Goal: Task Accomplishment & Management: Manage account settings

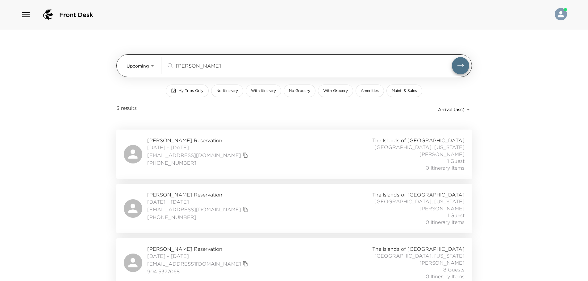
click at [202, 61] on div "webb ​" at bounding box center [317, 65] width 303 height 17
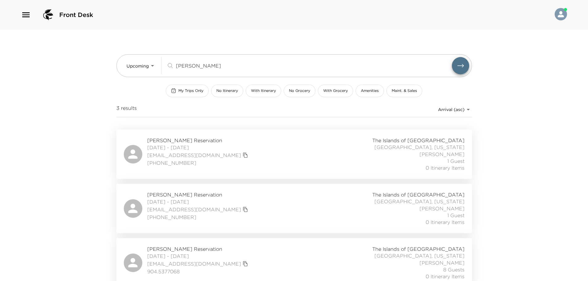
drag, startPoint x: 198, startPoint y: 66, endPoint x: 43, endPoint y: 53, distance: 155.6
click at [43, 53] on div "Front Desk Upcoming Upcoming webb ​ My Trips Only No Itinerary With Itinerary N…" at bounding box center [294, 140] width 588 height 281
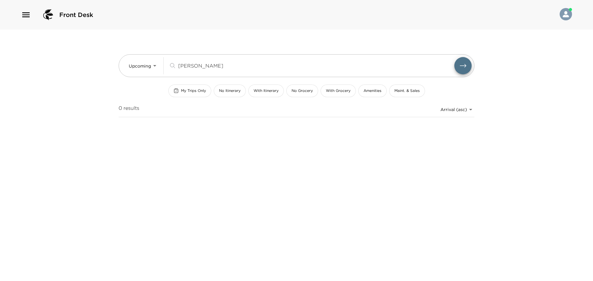
drag, startPoint x: 202, startPoint y: 62, endPoint x: 90, endPoint y: 45, distance: 113.1
click at [91, 45] on div "Front Desk Upcoming Upcoming john ja ​ My Trips Only No Itinerary With Itinerar…" at bounding box center [296, 140] width 593 height 281
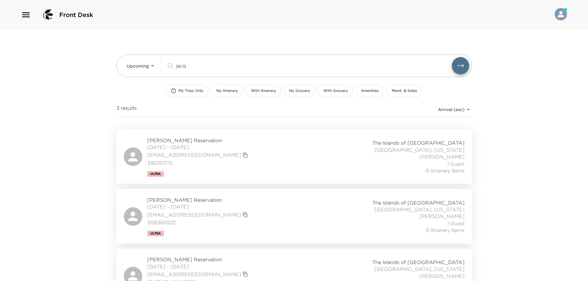
click at [452, 57] on button "submit" at bounding box center [460, 65] width 17 height 17
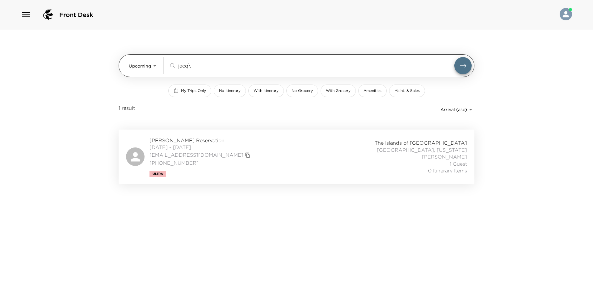
type input "jacq"
click at [452, 57] on button "submit" at bounding box center [460, 65] width 17 height 17
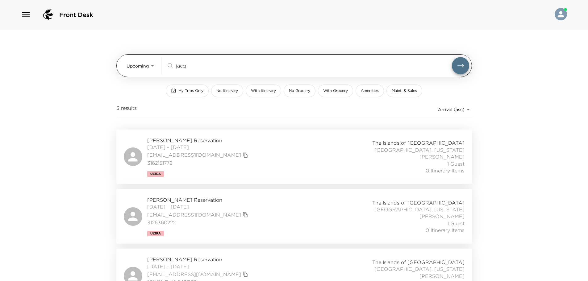
click at [452, 57] on button "submit" at bounding box center [460, 65] width 17 height 17
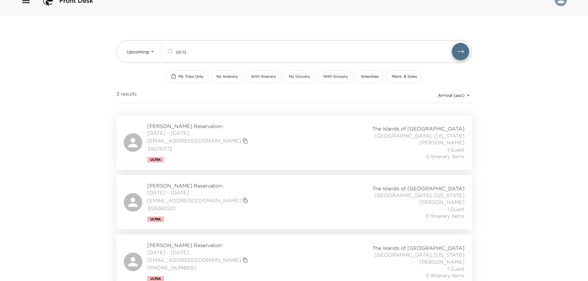
scroll to position [22, 0]
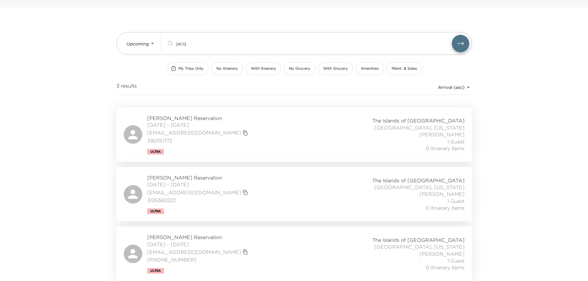
drag, startPoint x: 223, startPoint y: 44, endPoint x: 81, endPoint y: 48, distance: 142.8
click at [81, 48] on div "Front Desk Upcoming Upcoming jacq ​ My Trips Only No Itinerary With Itinerary N…" at bounding box center [294, 118] width 588 height 281
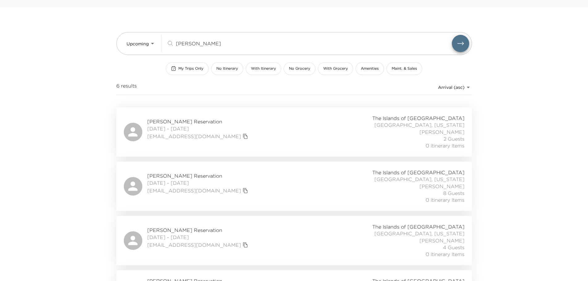
click at [285, 133] on div "Laura Metoudi Reservation 10/19/2025 - 10/24/2025 lmetoudi@yahoo.com The Island…" at bounding box center [294, 132] width 341 height 35
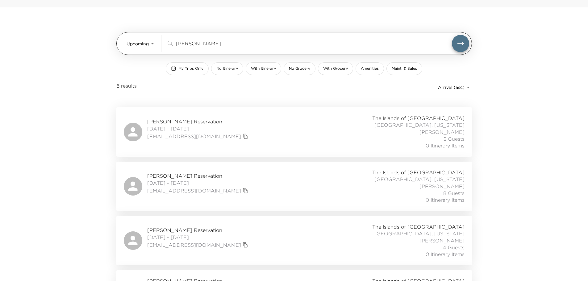
click at [203, 45] on input "laura" at bounding box center [314, 43] width 276 height 7
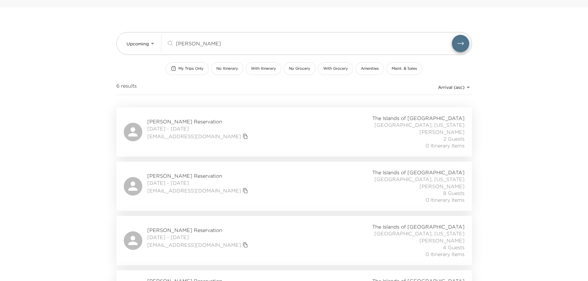
drag, startPoint x: 83, startPoint y: 35, endPoint x: 77, endPoint y: 32, distance: 6.6
click at [78, 33] on div "Front Desk Upcoming Upcoming laura ​ My Trips Only No Itinerary With Itinerary …" at bounding box center [294, 118] width 588 height 281
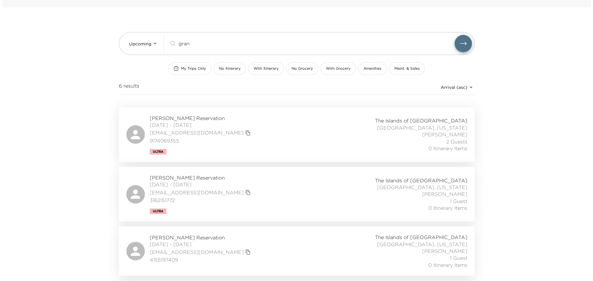
scroll to position [0, 0]
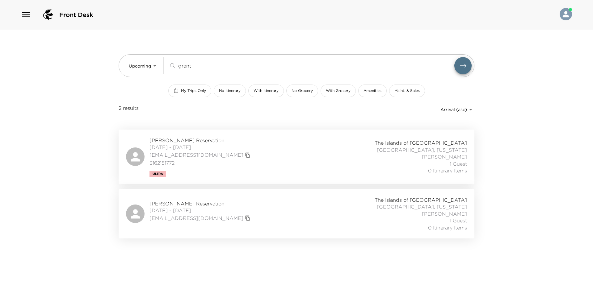
drag, startPoint x: 200, startPoint y: 157, endPoint x: 202, endPoint y: 153, distance: 4.3
click at [245, 157] on icon "copy primary member email" at bounding box center [248, 156] width 6 height 6
drag, startPoint x: 201, startPoint y: 158, endPoint x: 205, endPoint y: 157, distance: 3.4
click at [246, 158] on icon "copy primary member email" at bounding box center [248, 155] width 4 height 5
click at [290, 158] on div "Jacquelyn Grant Reservation 10/15/2025 - 10/19/2025 jraeg66@gmail.com 316215177…" at bounding box center [296, 157] width 341 height 40
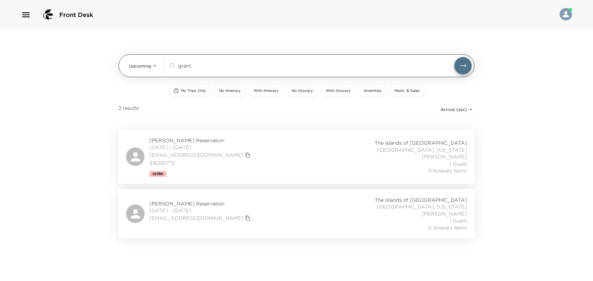
drag, startPoint x: 194, startPoint y: 65, endPoint x: 134, endPoint y: 65, distance: 60.5
click at [134, 65] on div "Upcoming Upcoming grant ​" at bounding box center [300, 65] width 343 height 17
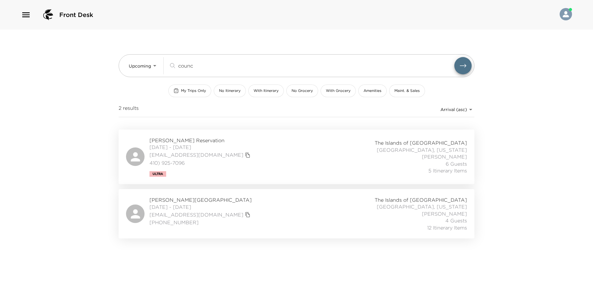
type input "counc"
click at [270, 152] on div "Sarah Councill Reservation 09/04/2025 - 09/07/2025 sarahccouncill@gmail.com 410…" at bounding box center [296, 157] width 341 height 40
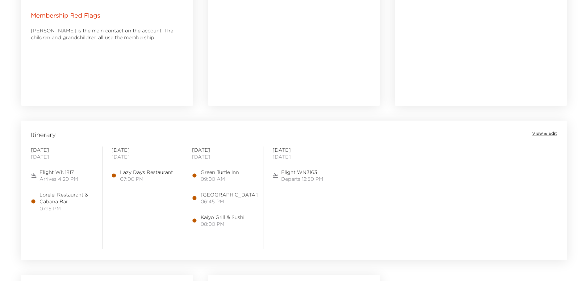
scroll to position [432, 0]
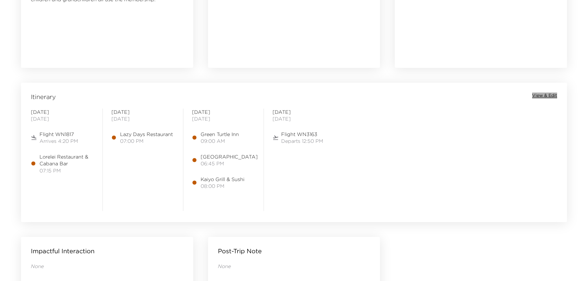
click at [543, 96] on span "View & Edit" at bounding box center [544, 96] width 25 height 6
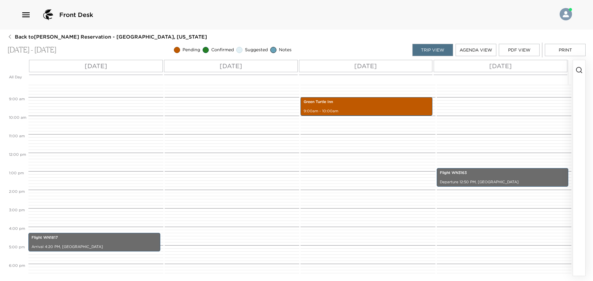
scroll to position [216, 0]
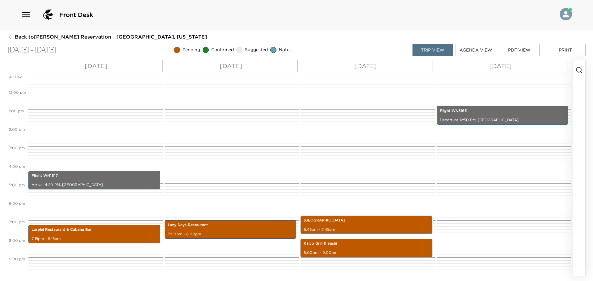
click at [344, 218] on p "[GEOGRAPHIC_DATA]" at bounding box center [367, 220] width 126 height 5
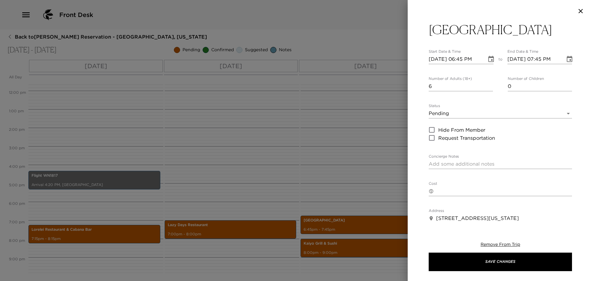
click at [350, 193] on div at bounding box center [296, 140] width 593 height 281
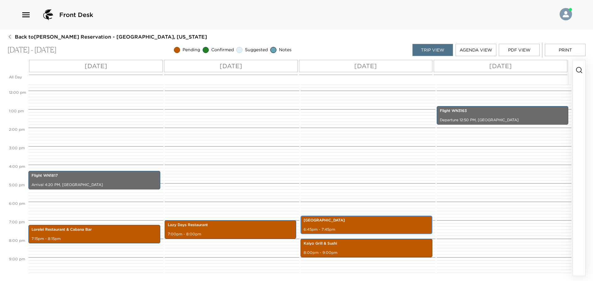
click at [367, 229] on p "6:45pm - 7:45pm" at bounding box center [367, 229] width 126 height 5
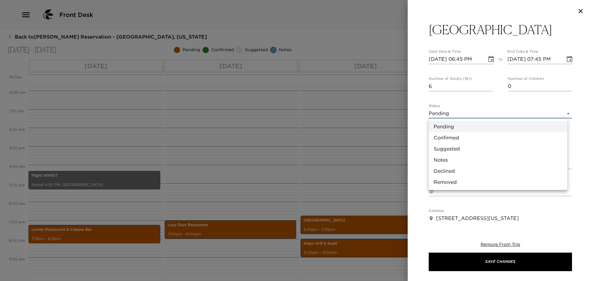
click at [481, 111] on body "Front Desk Back to [PERSON_NAME] Reservation - [GEOGRAPHIC_DATA], [US_STATE] [D…" at bounding box center [296, 140] width 593 height 281
click at [477, 141] on li "Confirmed" at bounding box center [498, 137] width 139 height 11
type input "Confirmed"
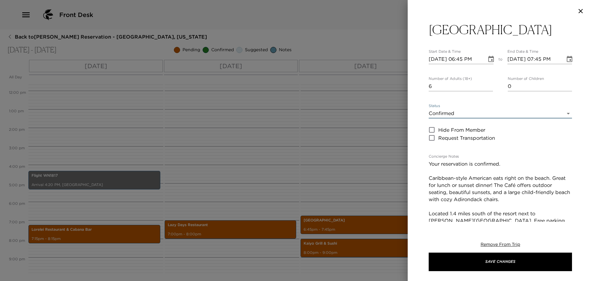
click at [506, 166] on textarea "Your reservation is confirmed. Caribbean-style American eats right on the beach…" at bounding box center [500, 193] width 143 height 64
drag, startPoint x: 559, startPoint y: 163, endPoint x: 502, endPoint y: 167, distance: 57.3
click at [502, 167] on textarea "Your reservation is confirmed, under [PERSON_NAME]. Caribbean-style American ea…" at bounding box center [500, 193] width 143 height 64
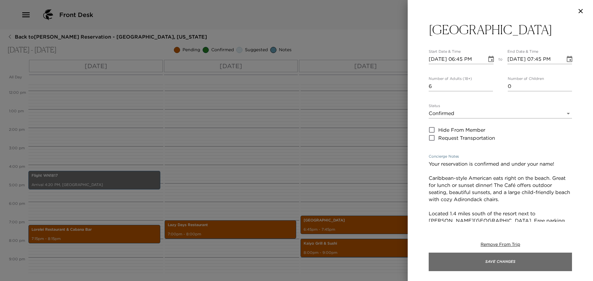
type textarea "Your reservation is confirmed and under your name! Caribbean-style American eat…"
click at [509, 266] on button "Save Changes" at bounding box center [500, 262] width 143 height 19
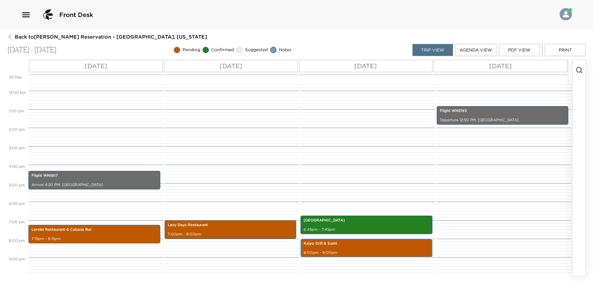
click at [389, 249] on div "[PERSON_NAME] & [PERSON_NAME] 8:00pm - 9:00pm" at bounding box center [366, 248] width 128 height 17
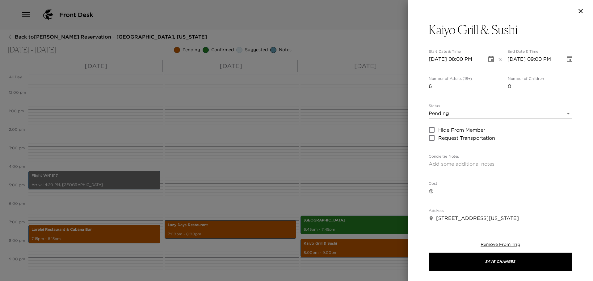
click at [469, 113] on body "Front Desk Back to [PERSON_NAME] Reservation - [GEOGRAPHIC_DATA], [US_STATE] [D…" at bounding box center [296, 140] width 593 height 281
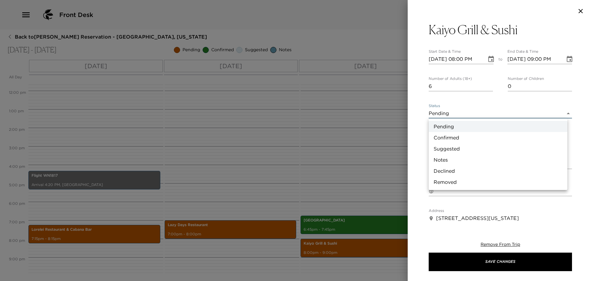
click at [458, 140] on li "Confirmed" at bounding box center [498, 137] width 139 height 11
type input "Confirmed"
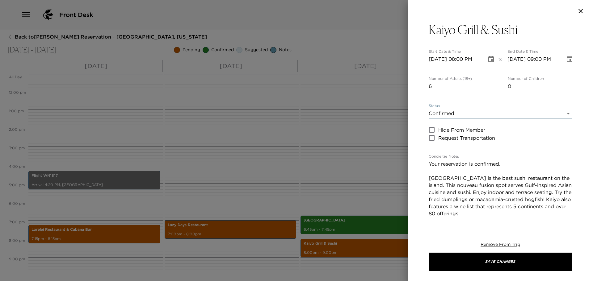
click at [512, 162] on textarea "Your reservation is confirmed. [GEOGRAPHIC_DATA] is the best sushi restaurant o…" at bounding box center [500, 200] width 143 height 78
type textarea "Your reservation is confirmed and under your name! [GEOGRAPHIC_DATA] is the bes…"
click at [427, 27] on div "Kaiyo Grill & [PERSON_NAME] Start Date & Time [DATE] 08:00 PM to End Date & Tim…" at bounding box center [500, 122] width 185 height 200
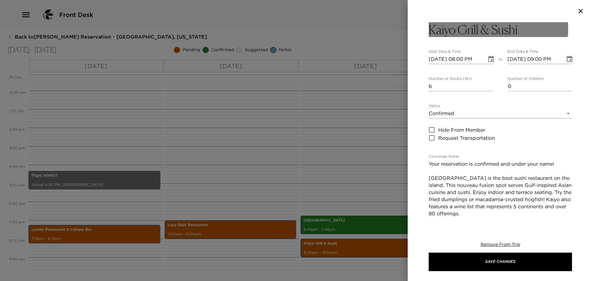
click at [430, 28] on h3 "Kaiyo Grill & Sushi" at bounding box center [473, 29] width 89 height 15
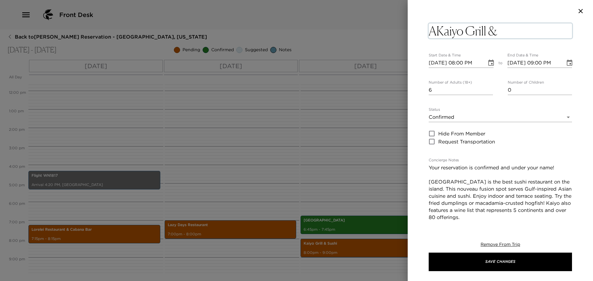
type textarea "Kaiyo Grill & Sushi"
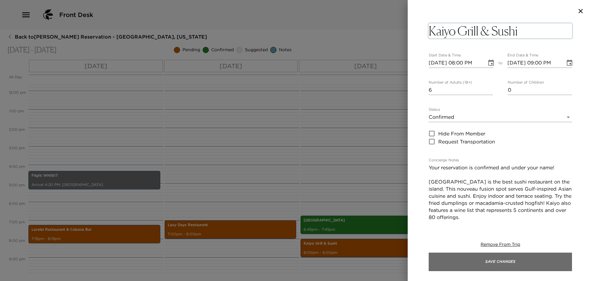
click at [463, 260] on button "Save Changes" at bounding box center [500, 262] width 143 height 19
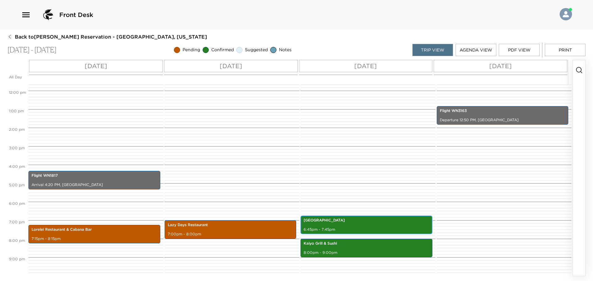
click at [366, 227] on p "6:45pm - 7:45pm" at bounding box center [367, 229] width 126 height 5
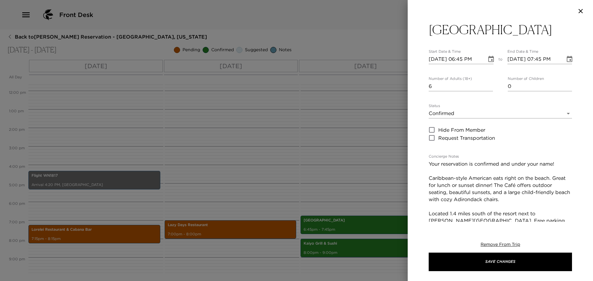
click at [440, 33] on h3 "[GEOGRAPHIC_DATA]" at bounding box center [491, 29] width 124 height 15
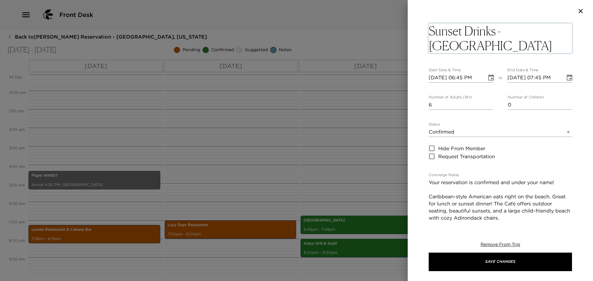
type textarea "Sunset Drinks - [GEOGRAPHIC_DATA]"
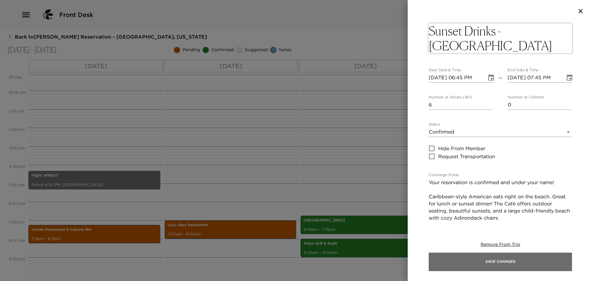
click at [471, 265] on button "Save Changes" at bounding box center [500, 262] width 143 height 19
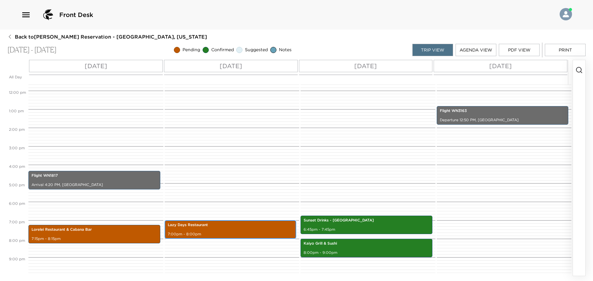
click at [223, 226] on p "Lazy Days Restaurant" at bounding box center [231, 225] width 126 height 5
click at [226, 228] on div "Lazy Days Restaurant 7:00pm - 8:00pm" at bounding box center [230, 229] width 128 height 17
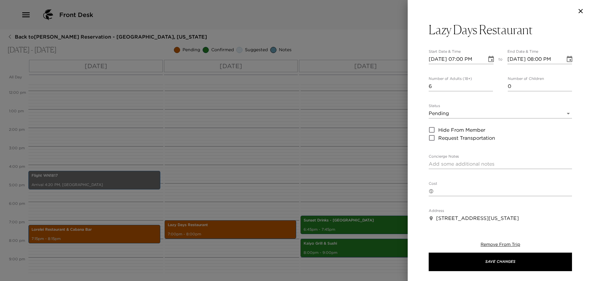
click at [456, 115] on body "Front Desk Back to [PERSON_NAME] Reservation - [GEOGRAPHIC_DATA], [US_STATE] [D…" at bounding box center [296, 140] width 593 height 281
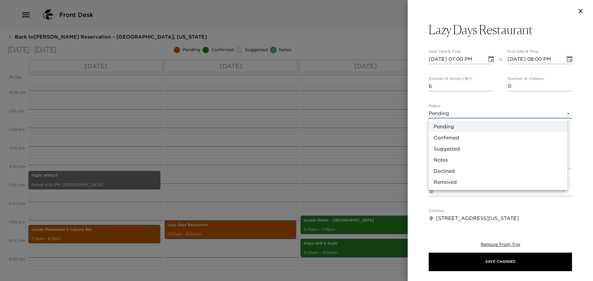
click at [448, 149] on li "Suggested" at bounding box center [498, 148] width 139 height 11
type input "Suggestion"
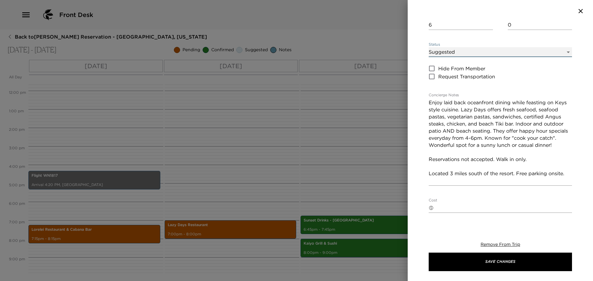
scroll to position [62, 0]
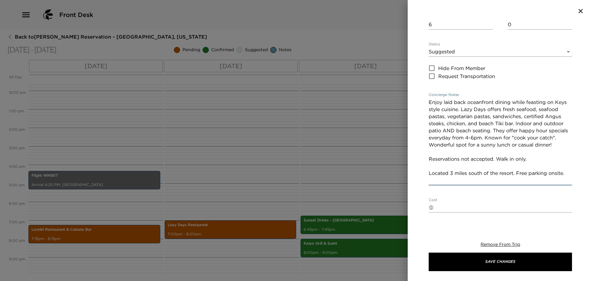
drag, startPoint x: 532, startPoint y: 167, endPoint x: 411, endPoint y: 166, distance: 120.5
click at [411, 166] on div "Lazy Days Restaurant Start Date & Time [DATE] 07:00 PM to End Date & Time [DATE…" at bounding box center [500, 122] width 185 height 200
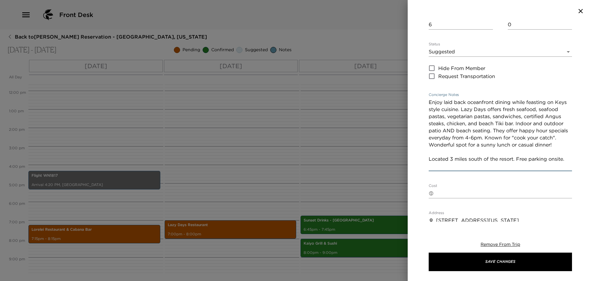
click at [430, 102] on textarea "Enjoy laid back oceanfront dining while feasting on Keys style cuisine. Lazy Da…" at bounding box center [500, 134] width 143 height 71
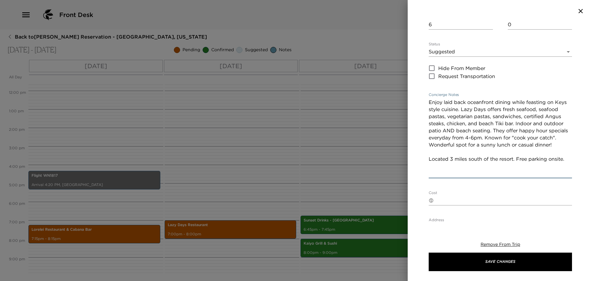
paste textarea "Reservations not accepted. Walk in only."
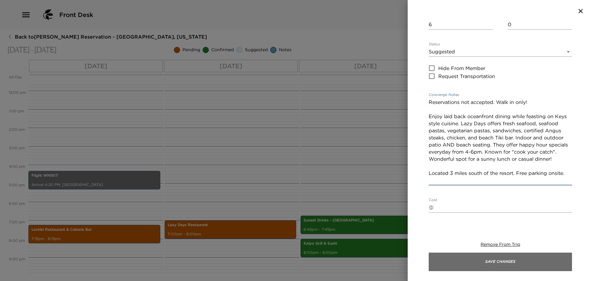
type textarea "Reservations not accepted. Walk in only! Enjoy laid back oceanfront dining whil…"
click at [458, 257] on button "Save Changes" at bounding box center [500, 262] width 143 height 19
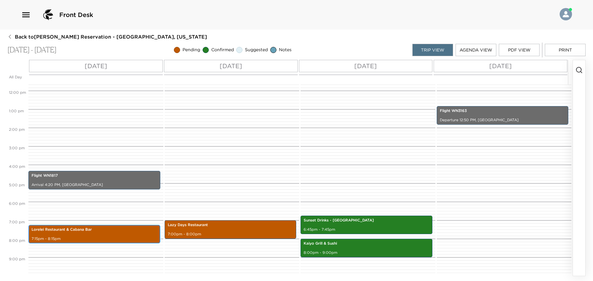
click at [106, 232] on p "Lorelei Restaurant & Cabana Bar" at bounding box center [95, 229] width 126 height 5
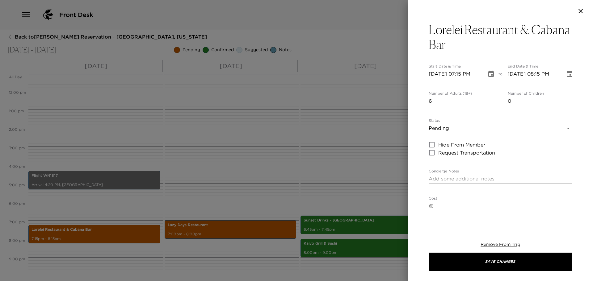
click at [450, 128] on body "Front Desk Back to [PERSON_NAME] Reservation - [GEOGRAPHIC_DATA], [US_STATE] [D…" at bounding box center [296, 140] width 593 height 281
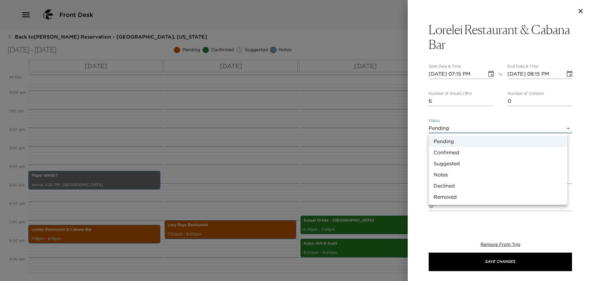
click at [444, 160] on li "Suggested" at bounding box center [498, 163] width 139 height 11
type input "Suggestion"
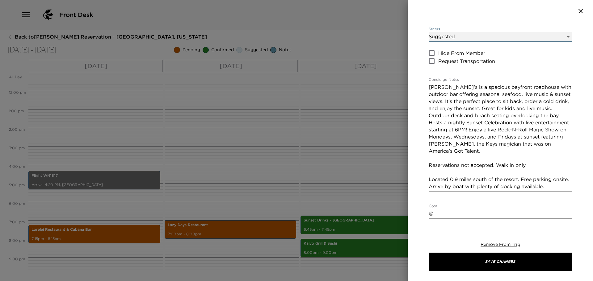
scroll to position [93, 0]
drag, startPoint x: 534, startPoint y: 163, endPoint x: 410, endPoint y: 161, distance: 123.6
click at [410, 161] on div "Lorelei Restaurant & Cabana Bar Start Date & Time [DATE] 07:15 PM to End Date &…" at bounding box center [500, 122] width 185 height 200
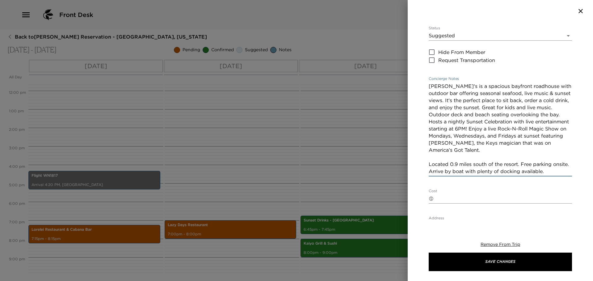
click at [429, 87] on textarea "[PERSON_NAME]'s is a spacious bayfront roadhouse with outdoor bar offering seas…" at bounding box center [500, 129] width 143 height 92
paste textarea "Reservations not accepted. Walk in only."
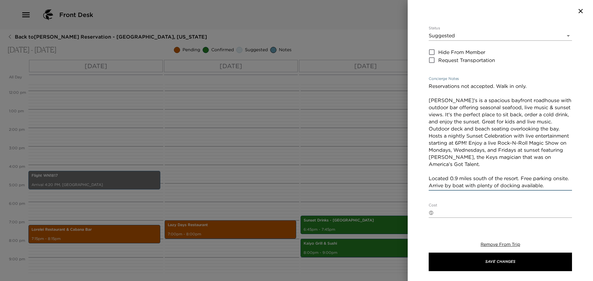
click at [536, 87] on textarea "Reservations not accepted. Walk in only. [PERSON_NAME]'s is a spacious bayfront…" at bounding box center [500, 136] width 143 height 107
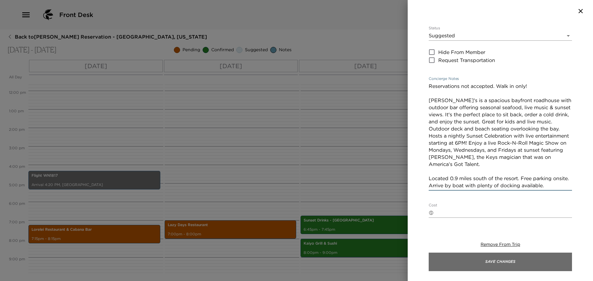
type textarea "Reservations not accepted. Walk in only! [PERSON_NAME]'s is a spacious bayfront…"
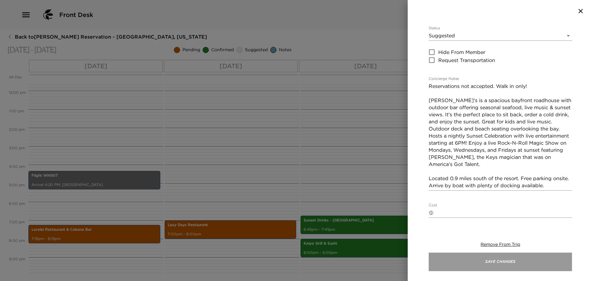
click at [478, 261] on button "Save Changes" at bounding box center [500, 262] width 143 height 19
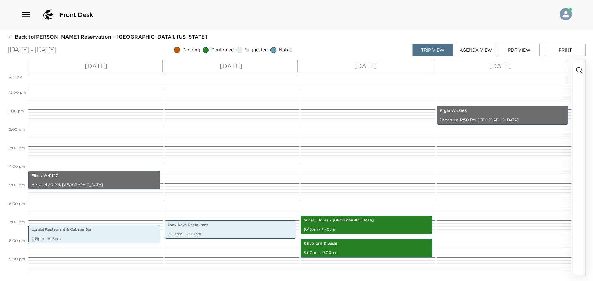
click at [579, 70] on icon "button" at bounding box center [578, 69] width 7 height 7
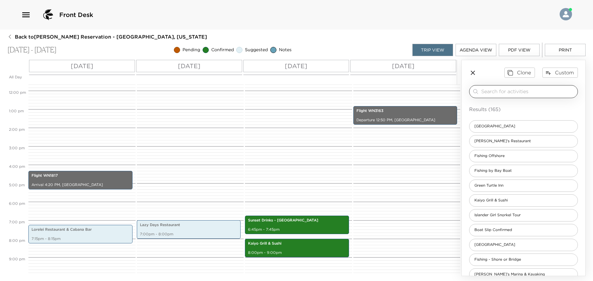
click at [528, 92] on input "search" at bounding box center [528, 91] width 94 height 7
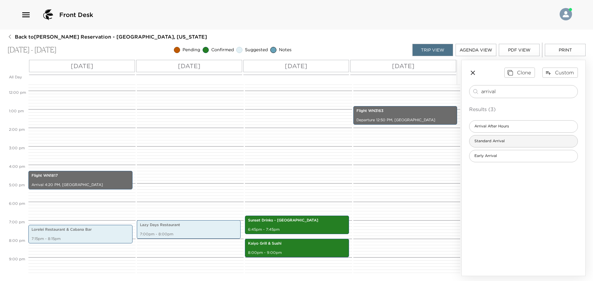
type input "arrival"
click at [496, 143] on span "Standard Arrival" at bounding box center [489, 141] width 40 height 5
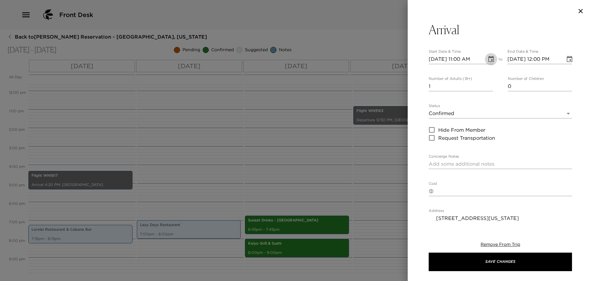
click at [489, 57] on icon "Choose date, selected date is Sep 4, 2025" at bounding box center [491, 59] width 6 height 6
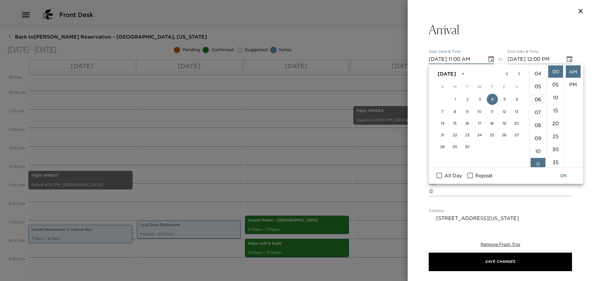
click at [536, 98] on li "06" at bounding box center [538, 99] width 15 height 12
click at [553, 127] on li "45" at bounding box center [555, 126] width 15 height 12
click at [574, 85] on li "PM" at bounding box center [573, 84] width 15 height 12
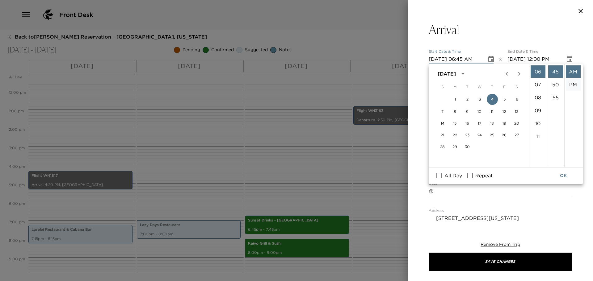
type input "[DATE] 06:45 PM"
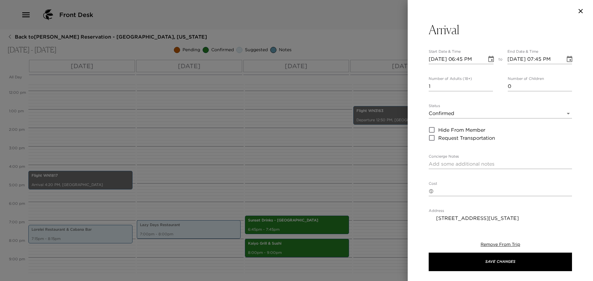
scroll to position [13, 0]
click at [567, 59] on icon "Choose date, selected date is Sep 4, 2025" at bounding box center [570, 59] width 6 height 6
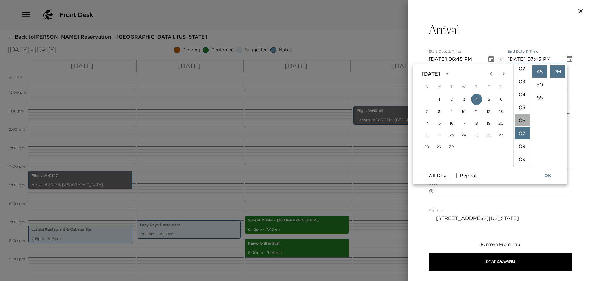
click at [523, 119] on li "06" at bounding box center [522, 120] width 15 height 12
type input "[DATE] 06:45 PM"
click at [549, 175] on button "OK" at bounding box center [548, 175] width 20 height 11
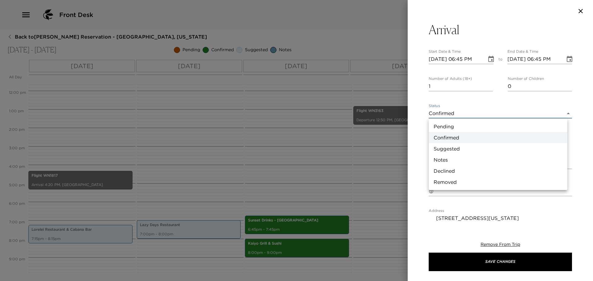
click at [461, 115] on body "Front Desk Back to [PERSON_NAME] Reservation - [GEOGRAPHIC_DATA], [US_STATE] [D…" at bounding box center [296, 140] width 593 height 281
click at [456, 158] on li "Notes" at bounding box center [498, 159] width 139 height 11
type input "Concierge Note"
type textarea "Welcome to the Islands of [GEOGRAPHIC_DATA]! Check-in time begins at 4:00 pm. U…"
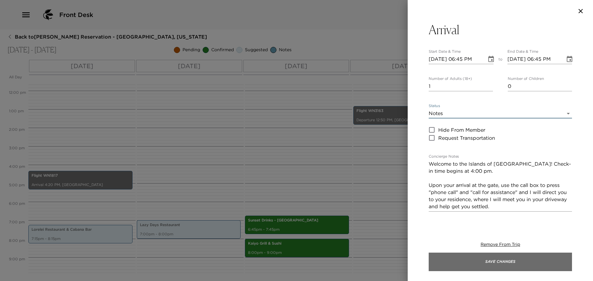
click at [461, 257] on button "Save Changes" at bounding box center [500, 262] width 143 height 19
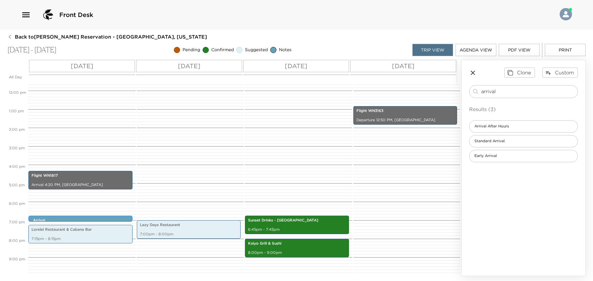
click at [111, 219] on p "Arrival" at bounding box center [82, 220] width 98 height 5
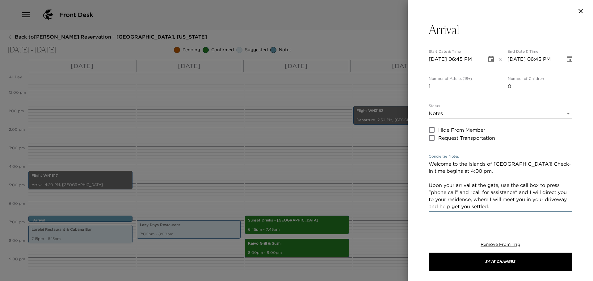
click at [530, 162] on textarea "Welcome to the Islands of [GEOGRAPHIC_DATA]! Check-in time begins at 4:00 pm. U…" at bounding box center [500, 186] width 143 height 50
drag, startPoint x: 479, startPoint y: 171, endPoint x: 524, endPoint y: 166, distance: 45.0
click at [524, 166] on textarea "Welcome to the Islands of [GEOGRAPHIC_DATA]! Check-in time begins at 4:00 pm. U…" at bounding box center [500, 186] width 143 height 50
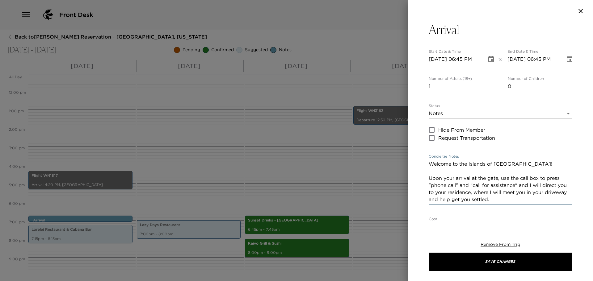
click at [532, 185] on textarea "Welcome to the Islands of [GEOGRAPHIC_DATA]! Upon your arrival at the gate, use…" at bounding box center [500, 182] width 143 height 43
click at [501, 192] on textarea "Welcome to the Islands of [GEOGRAPHIC_DATA]! Upon your arrival at the gate, use…" at bounding box center [500, 182] width 143 height 43
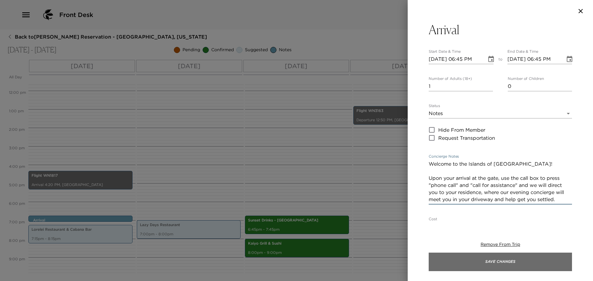
type textarea "Welcome to the Islands of [GEOGRAPHIC_DATA]! Upon your arrival at the gate, use…"
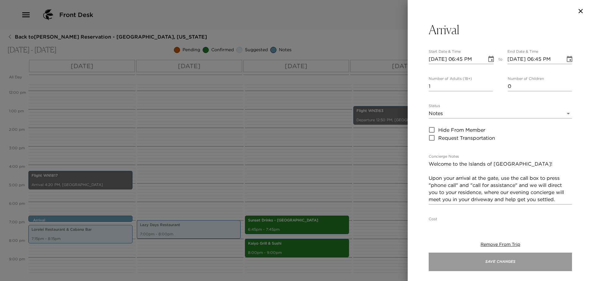
click at [494, 263] on button "Save Changes" at bounding box center [500, 262] width 143 height 19
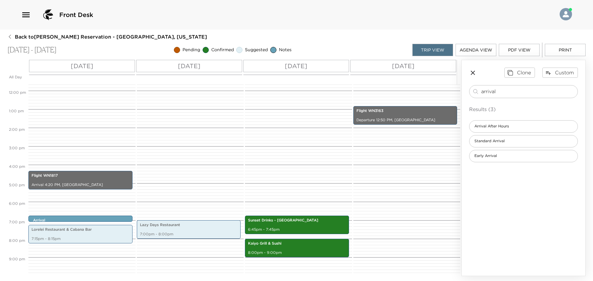
drag, startPoint x: 511, startPoint y: 89, endPoint x: 360, endPoint y: 71, distance: 151.8
click at [360, 71] on div "All Day [DATE] [DATE] [DATE] [DATE] 12:00 AM 1:00 AM 2:00 AM 3:00 AM 4:00 AM 5:…" at bounding box center [296, 168] width 578 height 217
type input "check in"
click at [493, 125] on span "Check In" at bounding box center [482, 126] width 26 height 5
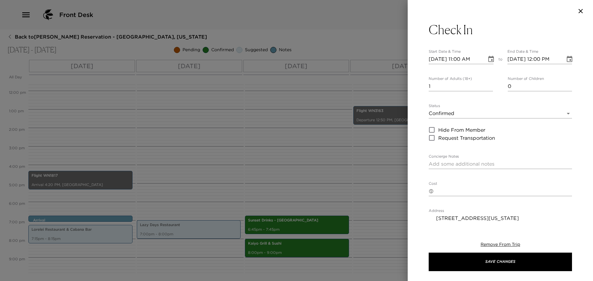
click at [490, 55] on button "Choose date, selected date is Sep 4, 2025" at bounding box center [491, 59] width 12 height 12
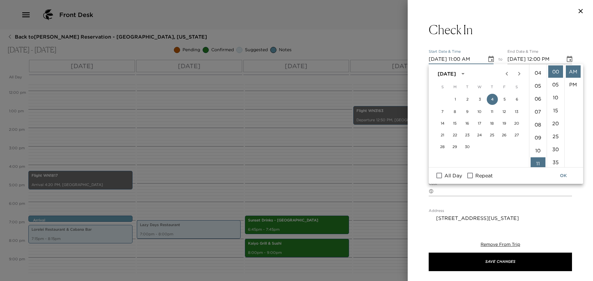
scroll to position [50, 0]
click at [537, 102] on li "06" at bounding box center [538, 99] width 15 height 12
click at [554, 79] on li "50" at bounding box center [555, 78] width 15 height 12
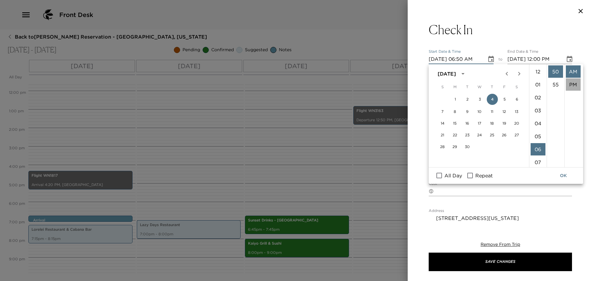
click at [576, 87] on li "PM" at bounding box center [573, 84] width 15 height 12
type input "[DATE] 06:50 PM"
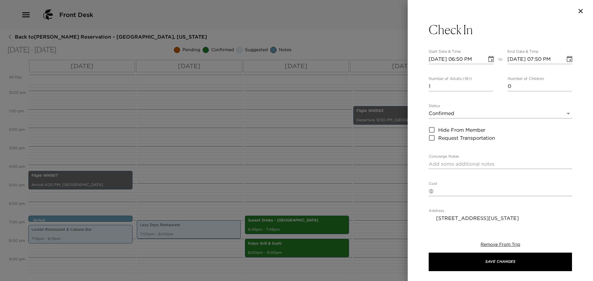
click at [566, 57] on icon "Choose date, selected date is Sep 4, 2025" at bounding box center [569, 59] width 7 height 7
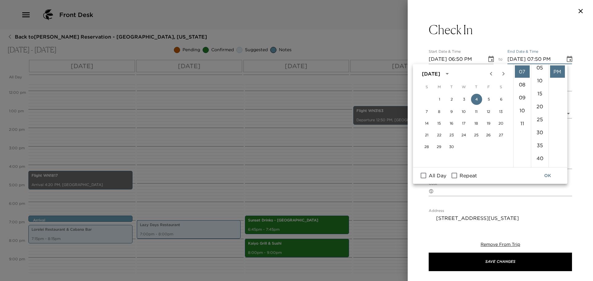
scroll to position [6, 0]
click at [543, 67] on li "00" at bounding box center [539, 65] width 15 height 12
type input "[DATE] 07:00 PM"
click at [548, 179] on button "OK" at bounding box center [548, 175] width 20 height 11
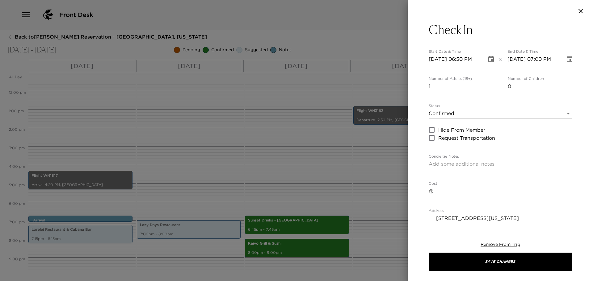
click at [445, 113] on body "Front Desk Back to [PERSON_NAME] Reservation - [GEOGRAPHIC_DATA], [US_STATE] [D…" at bounding box center [296, 140] width 593 height 281
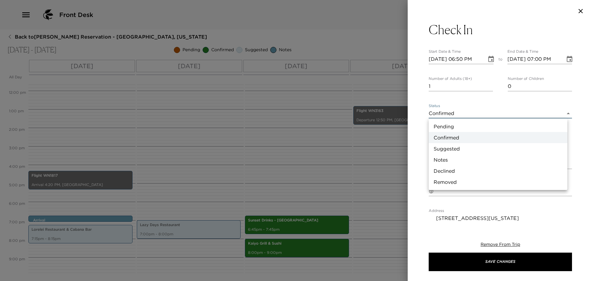
click at [449, 158] on li "Notes" at bounding box center [498, 159] width 139 height 11
type input "Concierge Note"
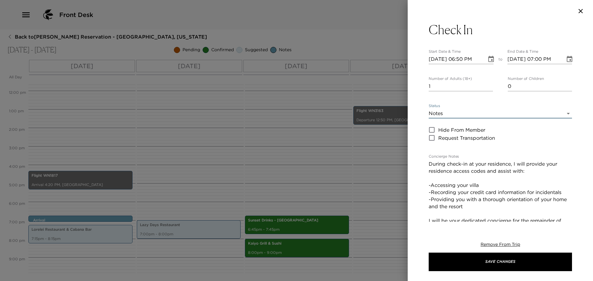
click at [515, 164] on textarea "During check-in at your residence, I will provide your residence access codes a…" at bounding box center [500, 260] width 143 height 199
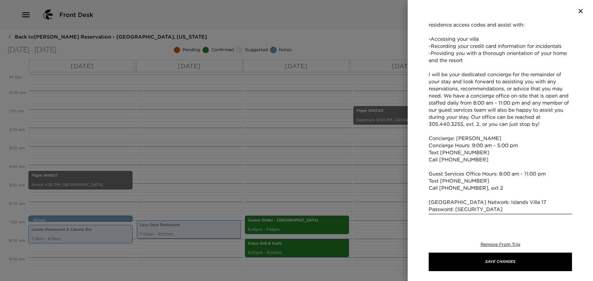
scroll to position [154, 0]
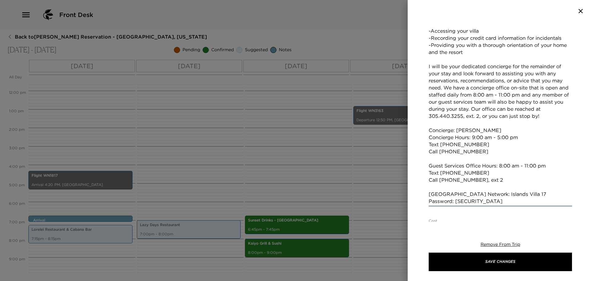
click at [514, 194] on textarea "During check-in at your residence, we will provide your residence access codes …" at bounding box center [500, 105] width 143 height 199
drag, startPoint x: 474, startPoint y: 150, endPoint x: 454, endPoint y: 152, distance: 20.2
click at [473, 150] on textarea "During check-in at your residence, we will provide your residence access codes …" at bounding box center [500, 105] width 143 height 199
drag, startPoint x: 454, startPoint y: 152, endPoint x: 441, endPoint y: 153, distance: 13.0
click at [441, 153] on textarea "During check-in at your residence, we will provide your residence access codes …" at bounding box center [500, 105] width 143 height 199
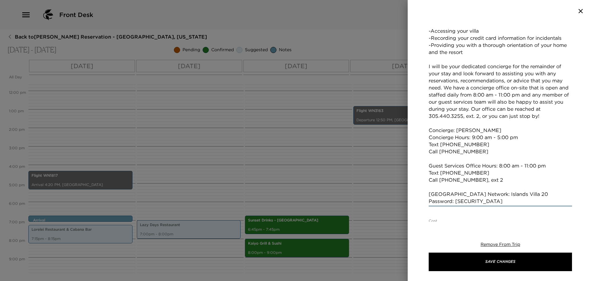
click at [474, 154] on textarea "During check-in at your residence, we will provide your residence access codes …" at bounding box center [500, 105] width 143 height 199
drag, startPoint x: 474, startPoint y: 150, endPoint x: 440, endPoint y: 154, distance: 33.8
click at [440, 154] on textarea "During check-in at your residence, we will provide your residence access codes …" at bounding box center [500, 105] width 143 height 199
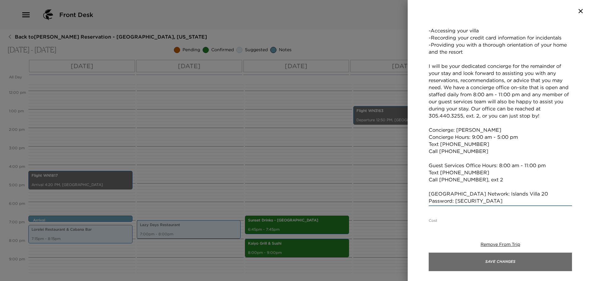
type textarea "During check-in at your residence, we will provide your residence access codes …"
click at [491, 267] on button "Save Changes" at bounding box center [500, 262] width 143 height 19
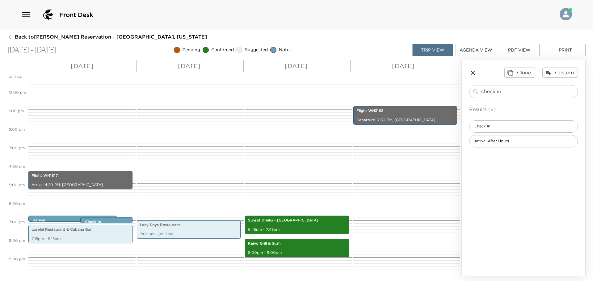
drag, startPoint x: 511, startPoint y: 93, endPoint x: 338, endPoint y: 62, distance: 175.4
click at [341, 61] on div "All Day [DATE] [DATE] [DATE] [DATE] 12:00 AM 1:00 AM 2:00 AM 3:00 AM 4:00 AM 5:…" at bounding box center [296, 168] width 578 height 217
type input "check out"
click at [479, 125] on span "Check Out" at bounding box center [483, 126] width 29 height 5
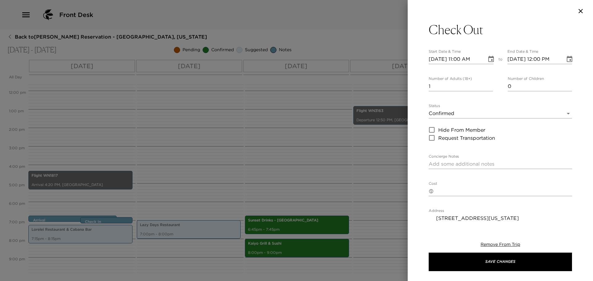
click at [462, 113] on body "Front Desk Back to [PERSON_NAME] Reservation - [GEOGRAPHIC_DATA], [US_STATE] [D…" at bounding box center [296, 140] width 593 height 281
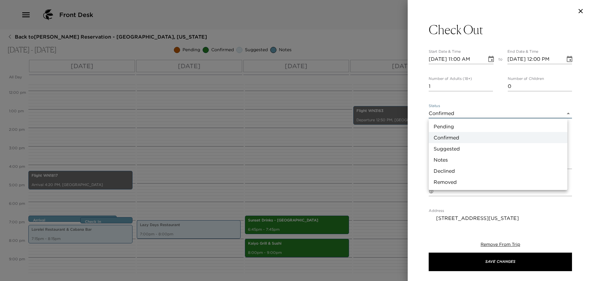
click at [452, 156] on li "Notes" at bounding box center [498, 159] width 139 height 11
type input "Concierge Note"
type textarea "Check out is 11:00 am. You are welcome to remain on property and use our amenit…"
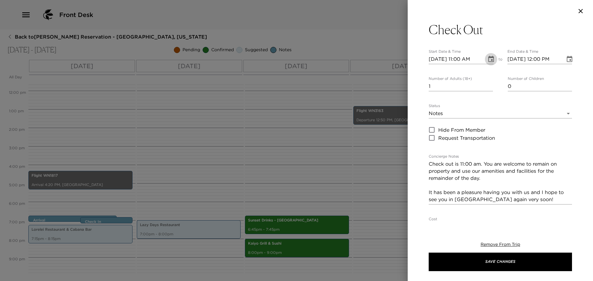
click at [488, 57] on icon "Choose date, selected date is Sep 4, 2025" at bounding box center [491, 59] width 6 height 6
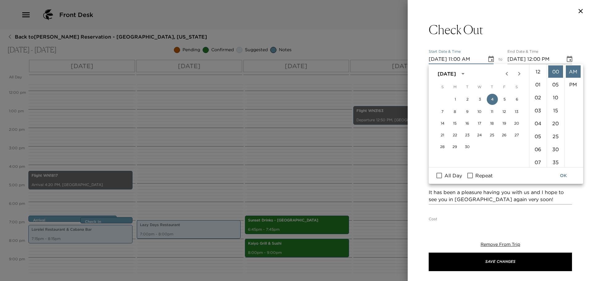
scroll to position [143, 0]
click at [439, 112] on button "7" at bounding box center [442, 111] width 11 height 11
type input "[DATE] 11:00 AM"
click at [561, 173] on button "OK" at bounding box center [563, 175] width 20 height 11
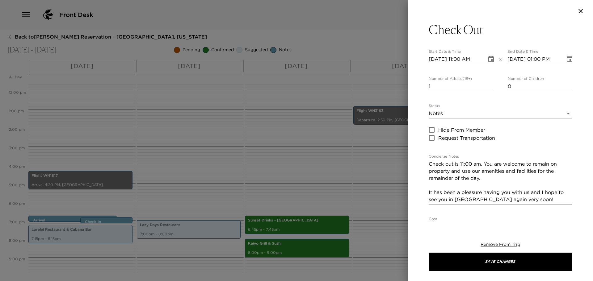
click at [538, 58] on input "[DATE] 01:00 PM" at bounding box center [534, 59] width 54 height 10
click at [553, 59] on input "[DATE] 11:00 PM" at bounding box center [534, 59] width 54 height 10
type input "[DATE] 11:00 AM"
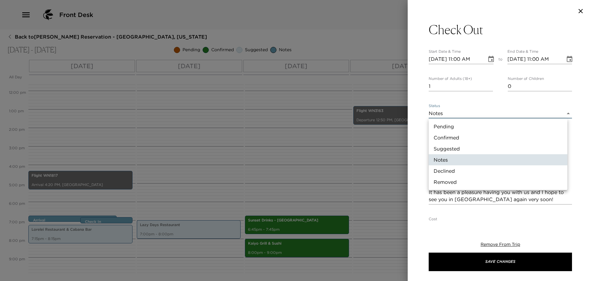
click at [465, 110] on body "Front Desk Back to [PERSON_NAME] Reservation - [GEOGRAPHIC_DATA], [US_STATE] [D…" at bounding box center [296, 140] width 593 height 281
click at [460, 156] on li "Notes" at bounding box center [498, 159] width 139 height 11
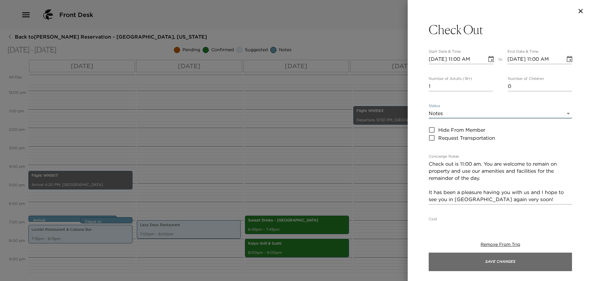
click at [489, 266] on button "Save Changes" at bounding box center [500, 262] width 143 height 19
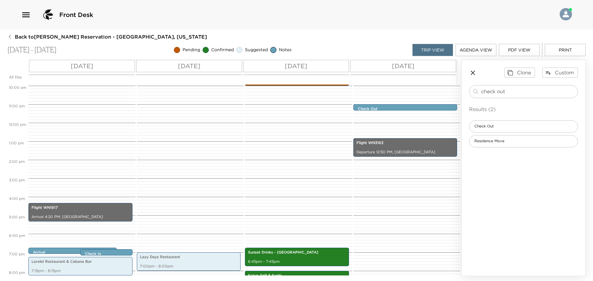
scroll to position [185, 0]
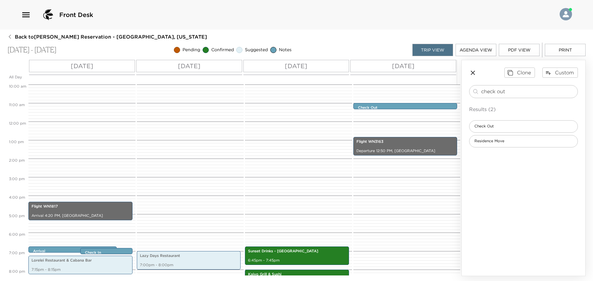
drag, startPoint x: 525, startPoint y: 91, endPoint x: 426, endPoint y: 83, distance: 99.8
click at [426, 83] on div "All Day [DATE] [DATE] [DATE] [DATE] 12:00 AM 1:00 AM 2:00 AM 3:00 AM 4:00 AM 5:…" at bounding box center [296, 168] width 578 height 217
type input "depar"
click at [495, 127] on span "Departure Review" at bounding box center [490, 126] width 43 height 5
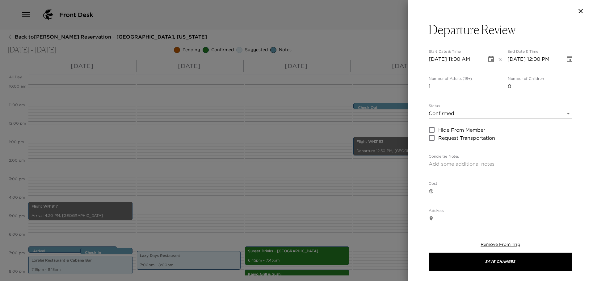
click at [494, 59] on button "Choose date, selected date is Sep 4, 2025" at bounding box center [491, 59] width 12 height 12
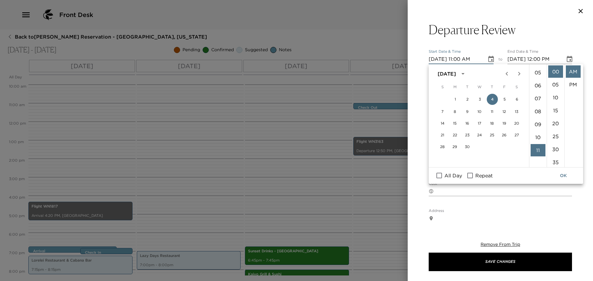
scroll to position [50, 0]
click at [538, 140] on li "09" at bounding box center [538, 138] width 15 height 12
type input "[DATE] 09:00 AM"
click at [566, 178] on button "OK" at bounding box center [563, 175] width 20 height 11
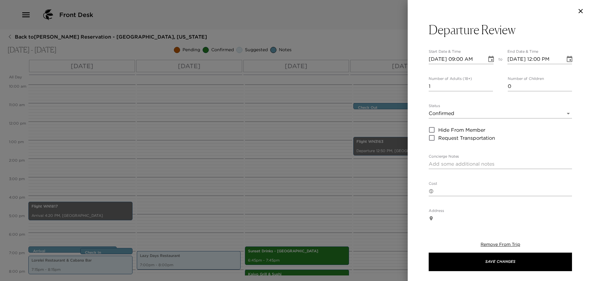
click at [567, 61] on icon "Choose date, selected date is Sep 4, 2025" at bounding box center [570, 59] width 6 height 6
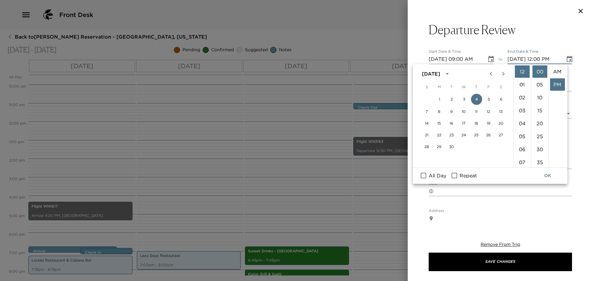
scroll to position [13, 0]
click at [524, 93] on li "09" at bounding box center [522, 96] width 15 height 12
click at [559, 70] on li "AM" at bounding box center [557, 71] width 15 height 12
type input "[DATE] 09:00 AM"
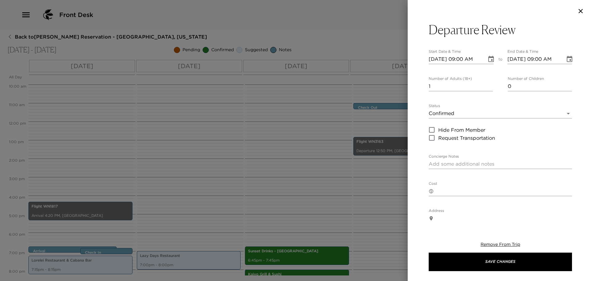
click at [463, 109] on body "Front Desk Back to [PERSON_NAME] Reservation - [GEOGRAPHIC_DATA], [US_STATE] [D…" at bounding box center [296, 140] width 593 height 281
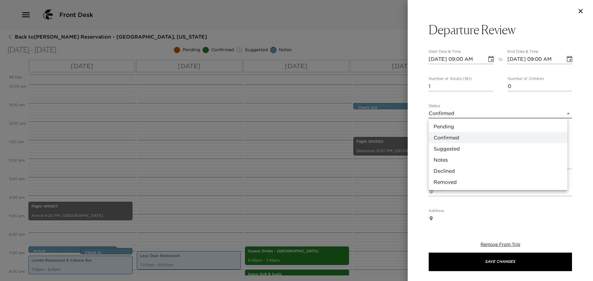
click at [448, 158] on li "Notes" at bounding box center [498, 159] width 139 height 11
type input "Concierge Note"
type textarea "In preparation for your departure, I would love to stop by to review your house…"
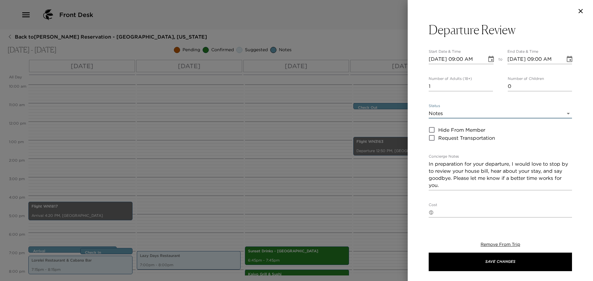
click at [549, 143] on div "Departure Review Start Date & Time [DATE] 09:00 AM to End Date & Time [DATE] 09…" at bounding box center [500, 215] width 143 height 386
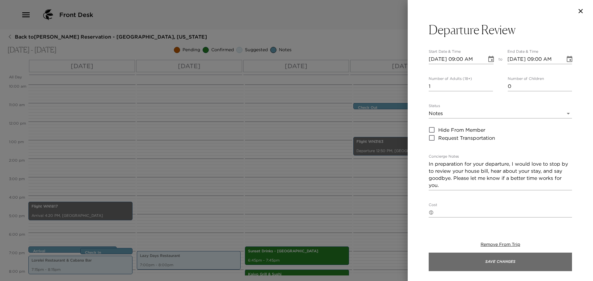
click at [491, 263] on button "Save Changes" at bounding box center [500, 262] width 143 height 19
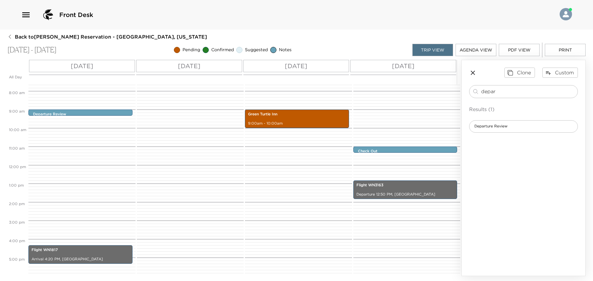
scroll to position [37, 0]
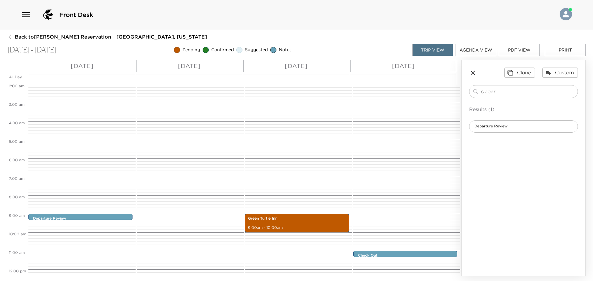
click at [98, 221] on div "Departure Review 9:00am - 9:00am Flight WN1817 Arrival 4:20 PM, [GEOGRAPHIC_DAT…" at bounding box center [80, 269] width 105 height 445
click at [98, 220] on p "Departure Review" at bounding box center [82, 218] width 98 height 5
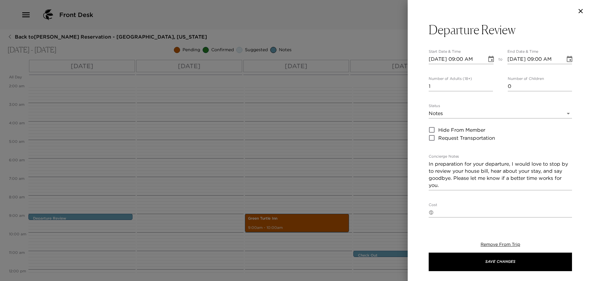
click at [493, 58] on button "Choose date, selected date is Sep 4, 2025" at bounding box center [491, 59] width 12 height 12
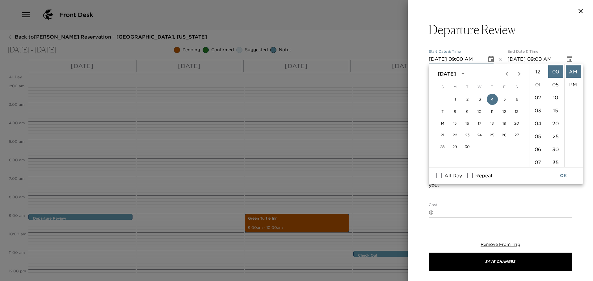
scroll to position [117, 0]
click at [438, 177] on input "All Day" at bounding box center [439, 176] width 13 height 8
checkbox input "true"
type input "[DATE]"
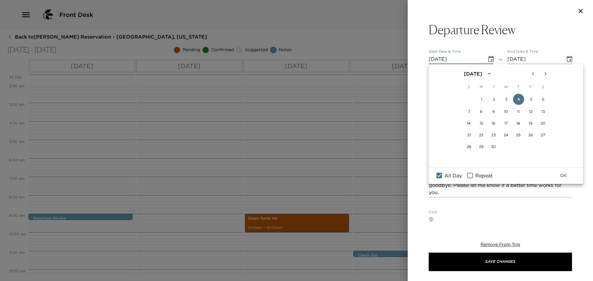
click at [578, 48] on div "Departure Review Start Date & Time [DATE] All day to End Date & Time [DATE] All…" at bounding box center [500, 122] width 185 height 200
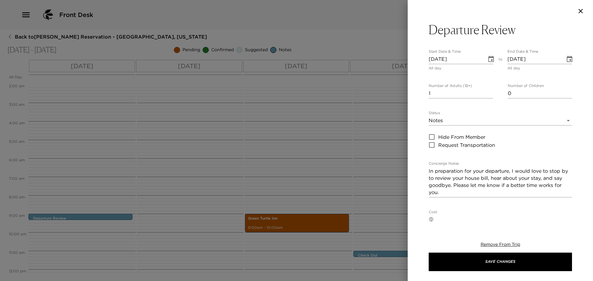
click at [579, 9] on icon "button" at bounding box center [581, 11] width 4 height 4
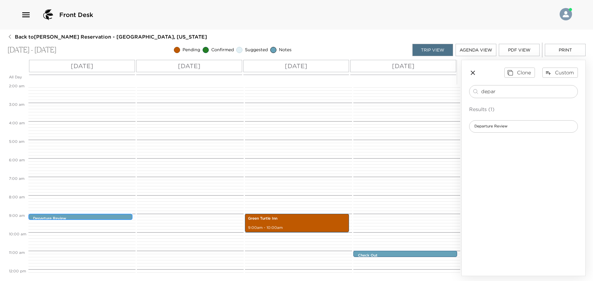
click at [109, 218] on p "Departure Review" at bounding box center [82, 218] width 98 height 5
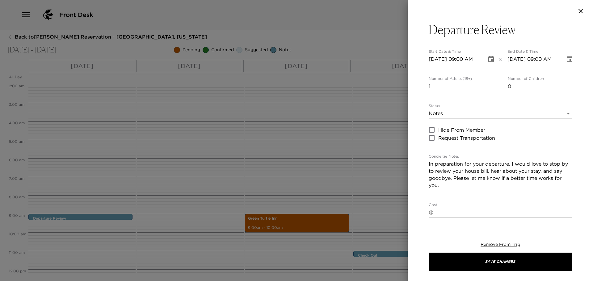
click at [440, 58] on input "[DATE] 09:00 AM" at bounding box center [456, 59] width 54 height 10
type input "[DATE] 09:00 AM"
type input "[DATE] 10:00 AM"
type input "[DATE] 09:00 AM"
click at [540, 58] on input "[DATE] 10:00 AM" at bounding box center [534, 59] width 54 height 10
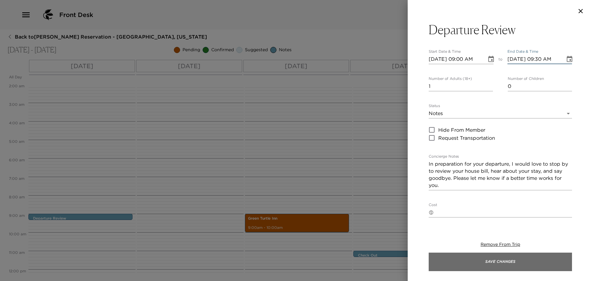
type input "[DATE] 09:30 AM"
click at [486, 265] on button "Save Changes" at bounding box center [500, 262] width 143 height 19
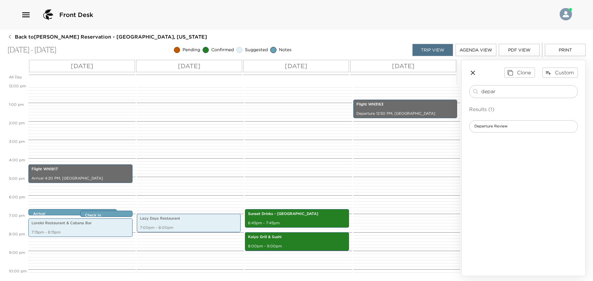
scroll to position [99, 0]
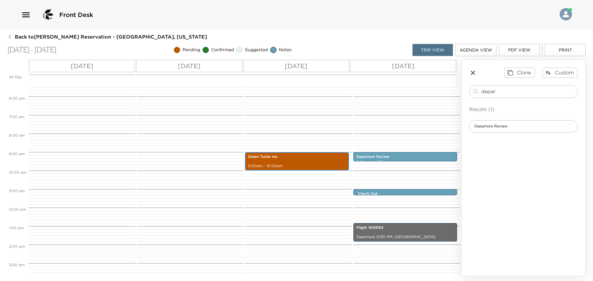
click at [303, 160] on div "Green Turtle Inn 9:00am - 10:00am" at bounding box center [297, 161] width 100 height 17
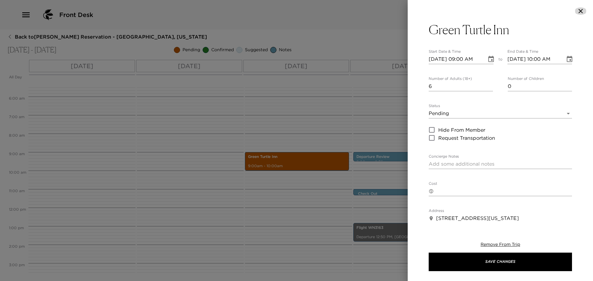
click at [579, 12] on icon "button" at bounding box center [580, 10] width 7 height 7
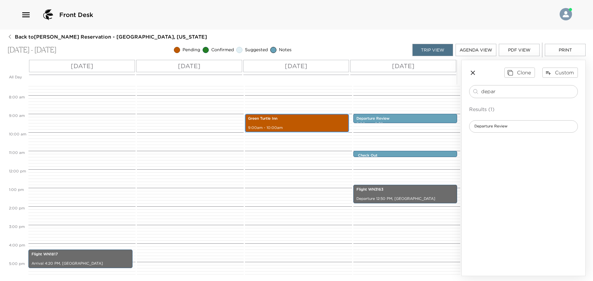
scroll to position [254, 0]
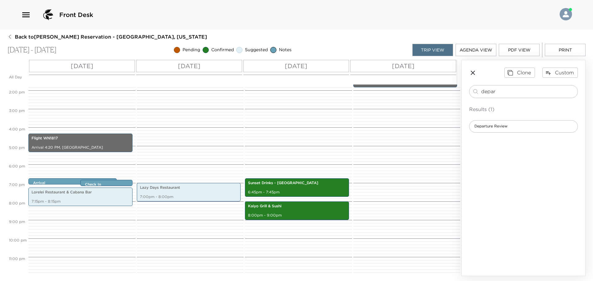
drag, startPoint x: 502, startPoint y: 94, endPoint x: 379, endPoint y: 76, distance: 124.2
click at [379, 76] on div "All Day [DATE] [DATE] [DATE] [DATE] 12:00 AM 1:00 AM 2:00 AM 3:00 AM 4:00 AM 5:…" at bounding box center [296, 168] width 578 height 217
type input "grocer"
click at [541, 123] on div "Groceries Not Requested" at bounding box center [523, 126] width 109 height 12
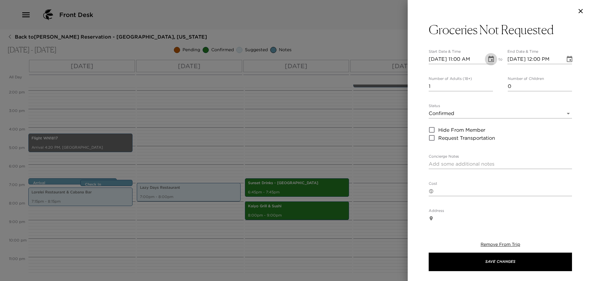
click at [494, 59] on button "Choose date, selected date is Sep 4, 2025" at bounding box center [491, 59] width 12 height 12
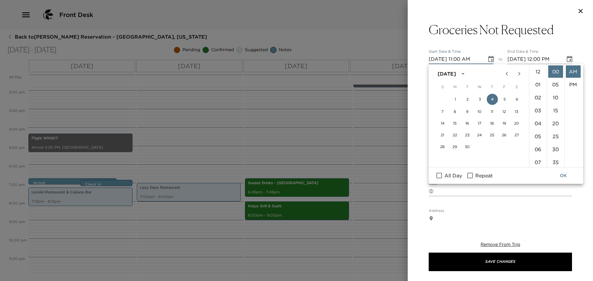
scroll to position [143, 0]
click at [436, 176] on input "All Day" at bounding box center [439, 176] width 13 height 8
checkbox input "true"
type input "[DATE]"
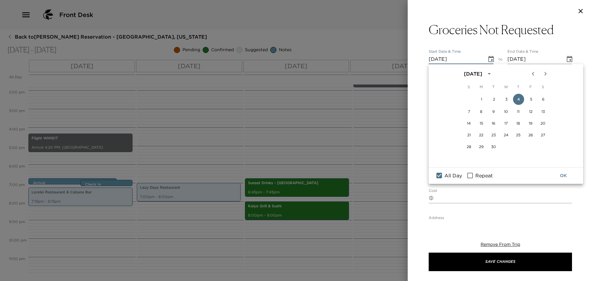
click at [564, 177] on button "OK" at bounding box center [563, 175] width 20 height 11
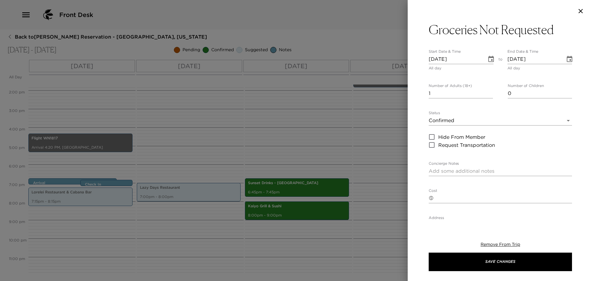
click at [463, 119] on body "Front Desk Back to [PERSON_NAME] Reservation - [GEOGRAPHIC_DATA], [US_STATE] [D…" at bounding box center [296, 140] width 593 height 281
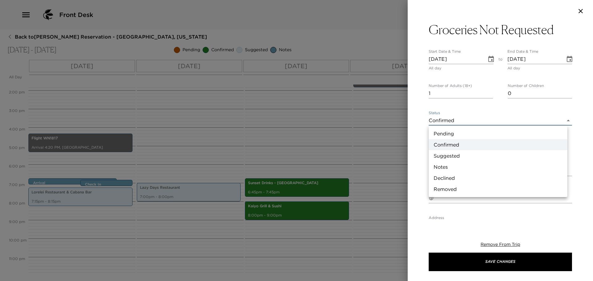
click at [446, 166] on li "Notes" at bounding box center [498, 167] width 139 height 11
type input "Concierge Note"
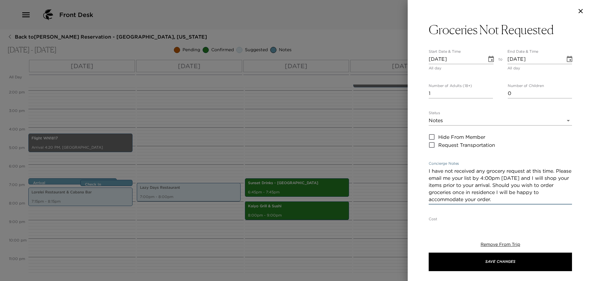
drag, startPoint x: 520, startPoint y: 178, endPoint x: 548, endPoint y: 175, distance: 28.6
click at [548, 175] on textarea "I have not received any grocery request at this time. Please email me your list…" at bounding box center [500, 186] width 143 height 36
click at [458, 185] on textarea "I have not received any grocery request at this time. Please email me your list…" at bounding box center [500, 189] width 143 height 43
click at [544, 179] on textarea "I have not received any grocery request at this time. Please email me your list…" at bounding box center [500, 186] width 143 height 36
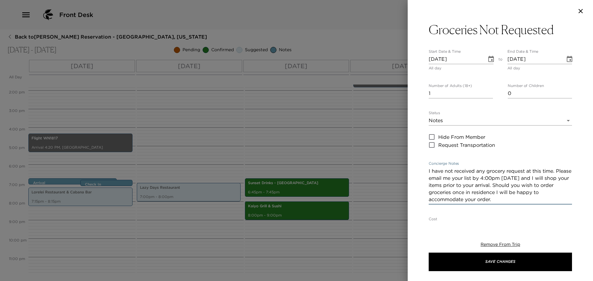
click at [431, 184] on textarea "I have not received any grocery request at this time. Please email me your list…" at bounding box center [500, 186] width 143 height 36
drag, startPoint x: 558, startPoint y: 178, endPoint x: 541, endPoint y: 179, distance: 17.0
click at [541, 179] on textarea "I have not received any grocery request at this time. Please email me your list…" at bounding box center [500, 186] width 143 height 36
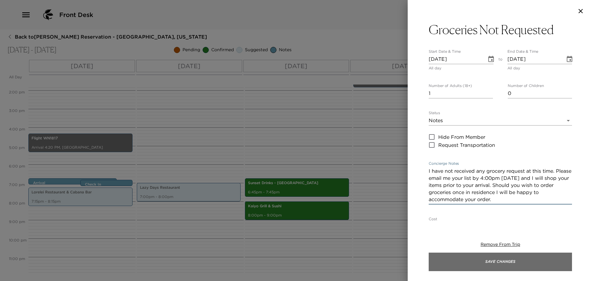
type textarea "I have not received any grocery request at this time. Please email me your list…"
click at [507, 265] on button "Save Changes" at bounding box center [500, 262] width 143 height 19
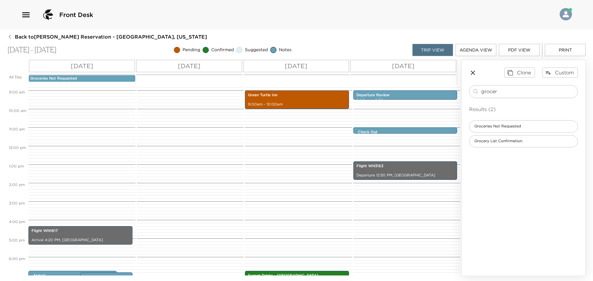
scroll to position [254, 0]
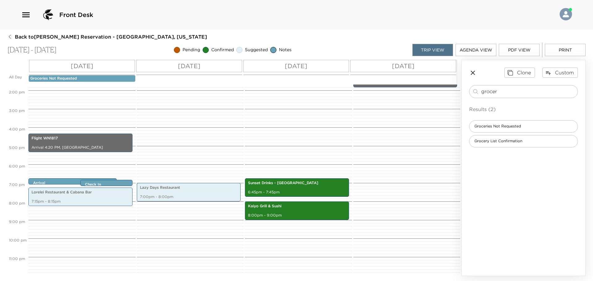
drag, startPoint x: 508, startPoint y: 92, endPoint x: 390, endPoint y: 78, distance: 118.9
click at [390, 78] on div "All Day [DATE] [DATE] [DATE] [DATE] Groceries Not Requested 12:00 AM 1:00 AM 2:…" at bounding box center [296, 168] width 578 height 217
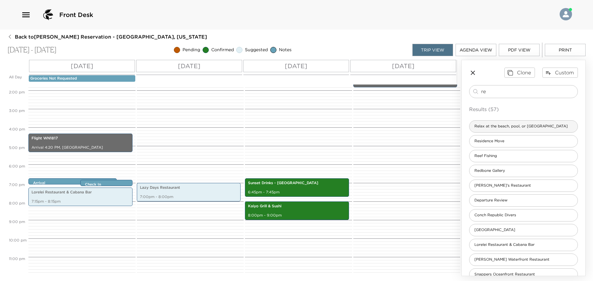
type input "re"
click at [522, 127] on span "Relax at the beach, pool, or [GEOGRAPHIC_DATA]" at bounding box center [520, 126] width 103 height 5
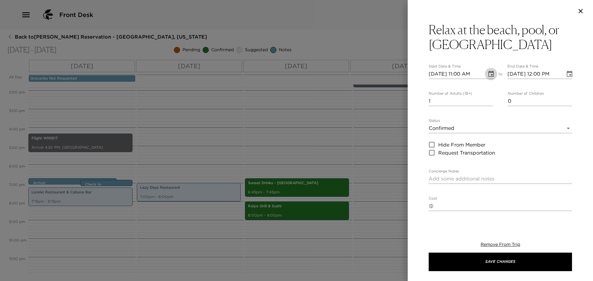
click at [491, 70] on button "Choose date, selected date is Sep 4, 2025" at bounding box center [491, 74] width 12 height 12
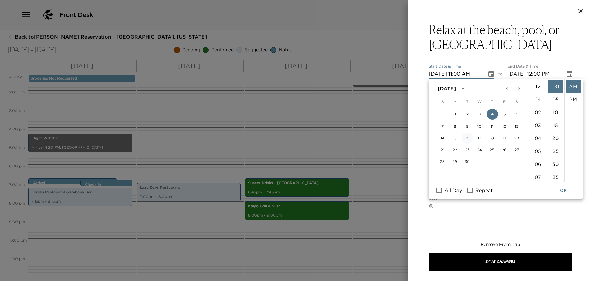
scroll to position [143, 0]
click at [440, 188] on input "All Day" at bounding box center [439, 191] width 13 height 8
checkbox input "true"
type input "[DATE]"
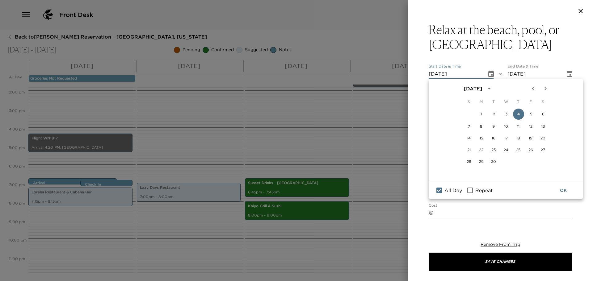
click at [568, 194] on button "OK" at bounding box center [563, 190] width 20 height 11
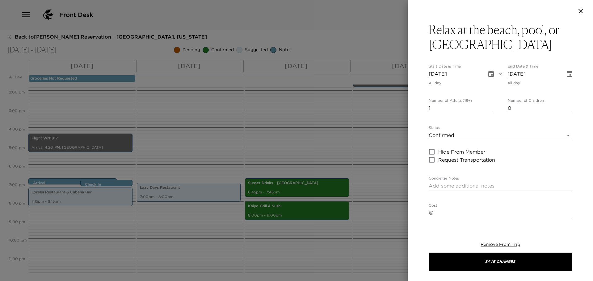
click at [492, 74] on icon "Choose date, selected date is Sep 4, 2025" at bounding box center [490, 73] width 7 height 7
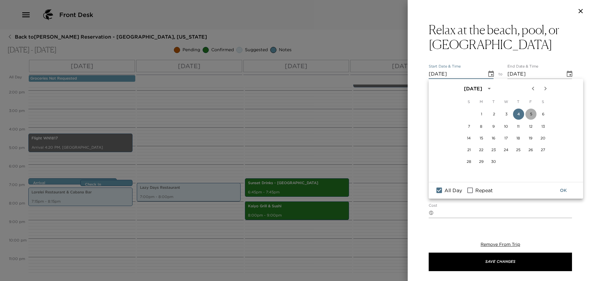
click at [530, 112] on button "5" at bounding box center [530, 114] width 11 height 11
type input "[DATE]"
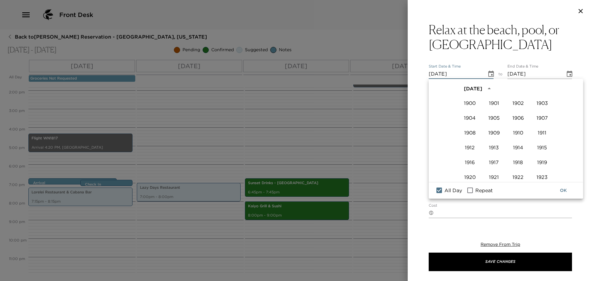
scroll to position [424, 0]
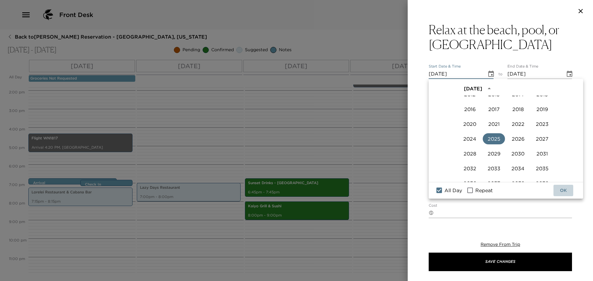
click at [562, 190] on button "OK" at bounding box center [563, 190] width 20 height 11
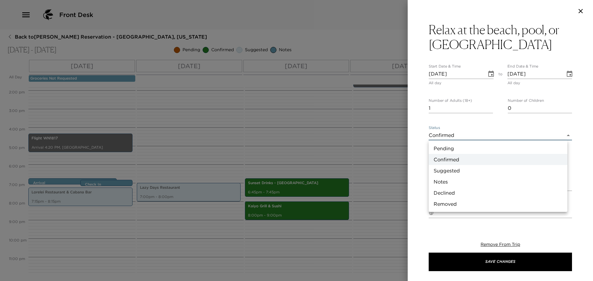
click at [454, 140] on body "Front Desk Back to [PERSON_NAME] Reservation - [GEOGRAPHIC_DATA], [US_STATE] [D…" at bounding box center [296, 140] width 593 height 281
click at [452, 179] on li "Notes" at bounding box center [498, 181] width 139 height 11
type input "Concierge Note"
type textarea "Our resort features breakfast and lunch food service, poolside [GEOGRAPHIC_DATA…"
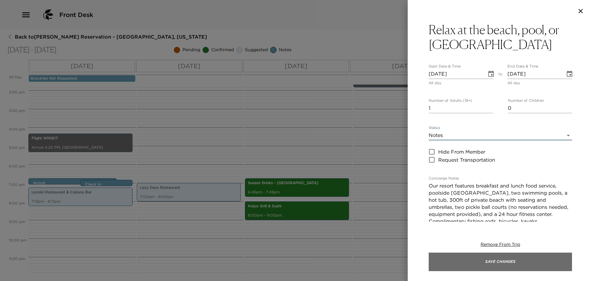
click at [470, 253] on button "Save Changes" at bounding box center [500, 262] width 143 height 19
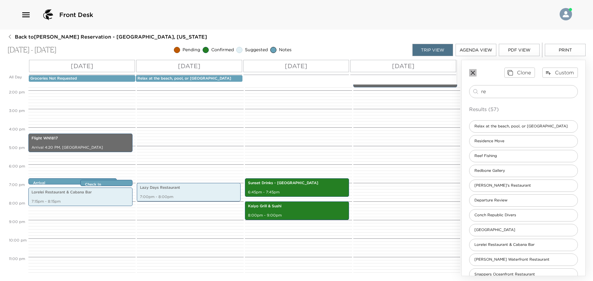
click at [473, 72] on icon "button" at bounding box center [472, 72] width 7 height 7
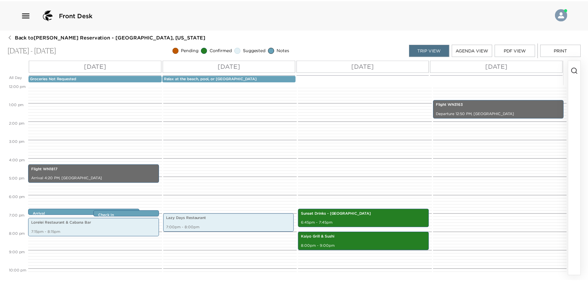
scroll to position [37, 0]
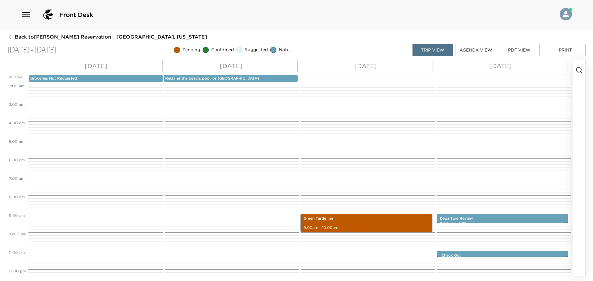
click at [524, 48] on button "PDF View" at bounding box center [519, 50] width 41 height 12
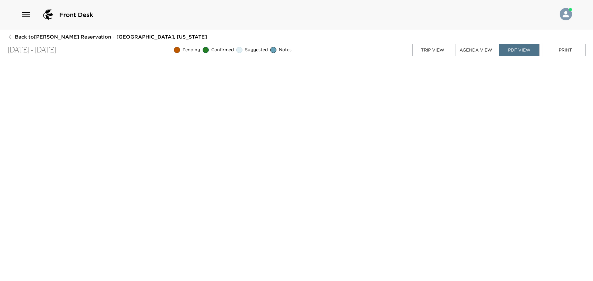
click at [367, 39] on div "Back to [PERSON_NAME] Reservation - [GEOGRAPHIC_DATA], [US_STATE] [DATE] - [DAT…" at bounding box center [296, 154] width 578 height 242
click at [9, 39] on icon "button" at bounding box center [9, 36] width 5 height 5
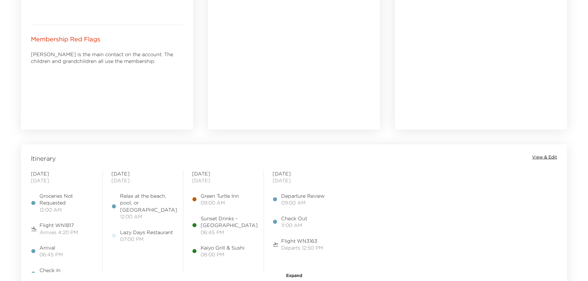
scroll to position [525, 0]
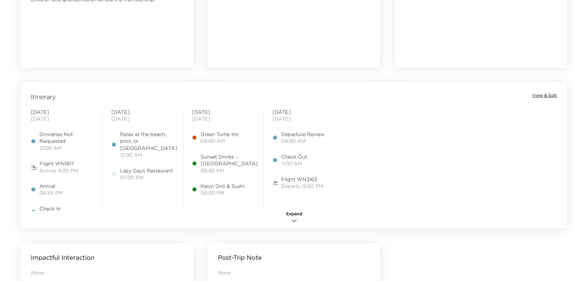
click at [547, 96] on span "View & Edit" at bounding box center [544, 96] width 25 height 6
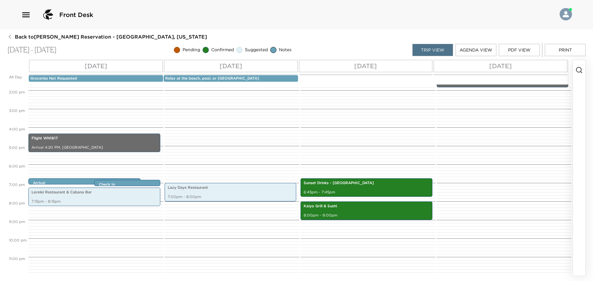
scroll to position [192, 0]
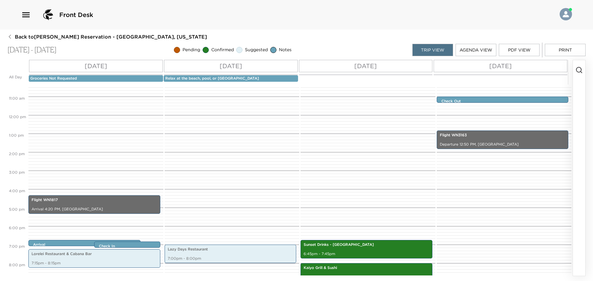
click at [581, 65] on button "button" at bounding box center [579, 168] width 12 height 216
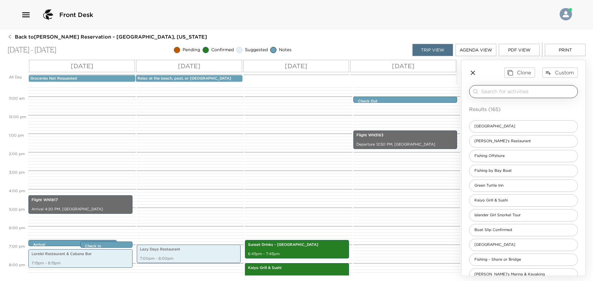
click at [545, 96] on div "​" at bounding box center [523, 91] width 109 height 13
click at [546, 93] on input "search" at bounding box center [528, 91] width 94 height 7
click at [288, 96] on div "[GEOGRAPHIC_DATA] 9:00am - 10:00am Sunset Drinks - [GEOGRAPHIC_DATA] 6:45pm - 7…" at bounding box center [297, 115] width 105 height 445
click at [509, 54] on button "PDF View" at bounding box center [519, 50] width 41 height 12
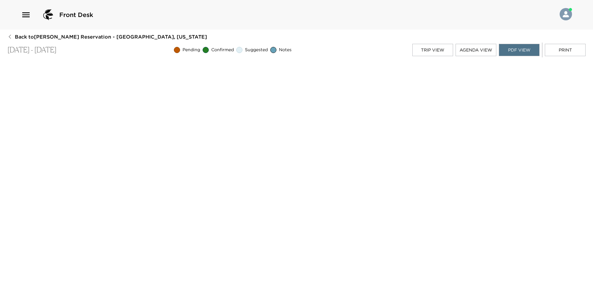
click at [229, 14] on div "Front Desk" at bounding box center [296, 14] width 551 height 15
click at [401, 24] on div "Front Desk" at bounding box center [296, 15] width 593 height 30
